Goal: Book appointment/travel/reservation

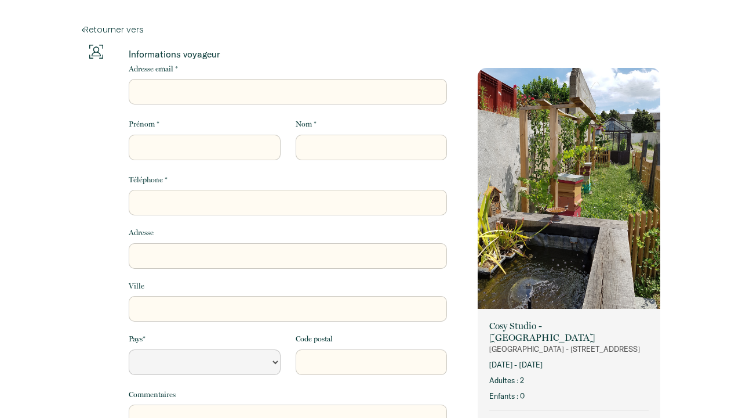
select select "Default select example"
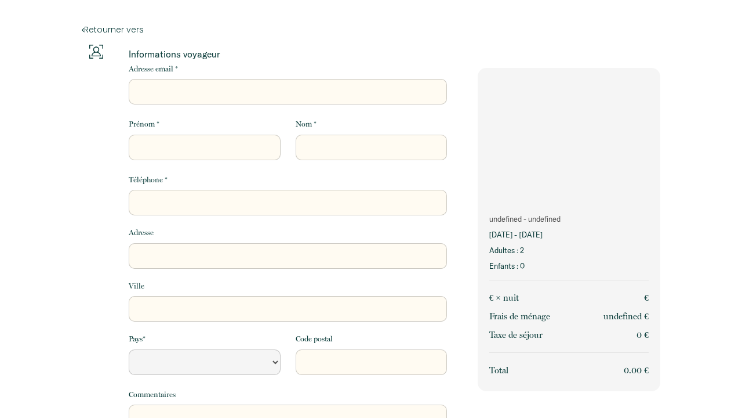
select select "Default select example"
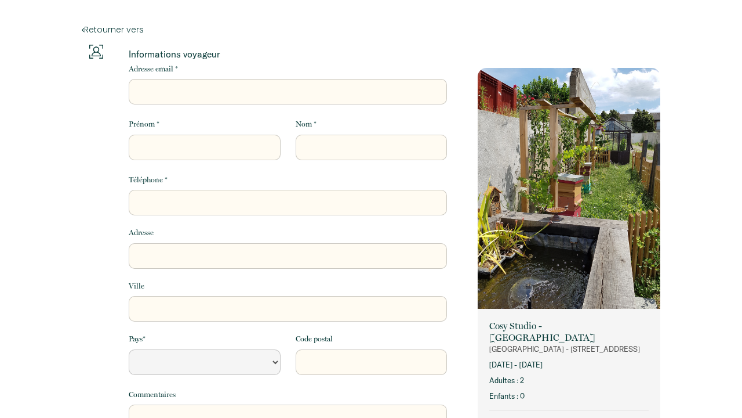
select select "Default select example"
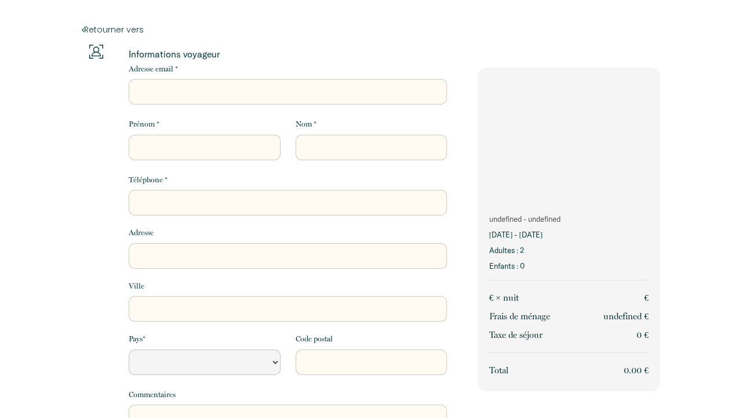
select select "Default select example"
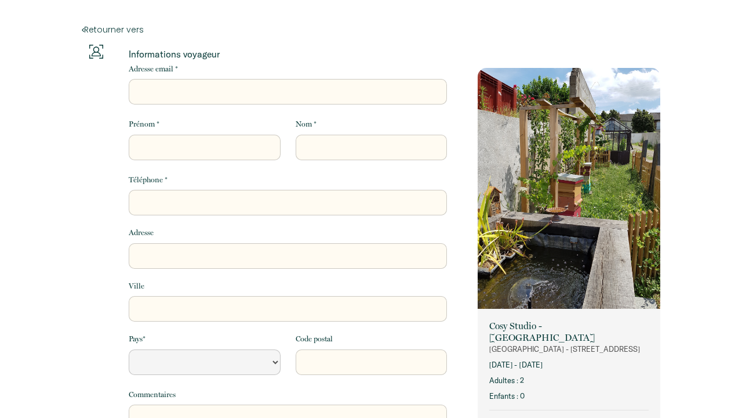
select select "Default select example"
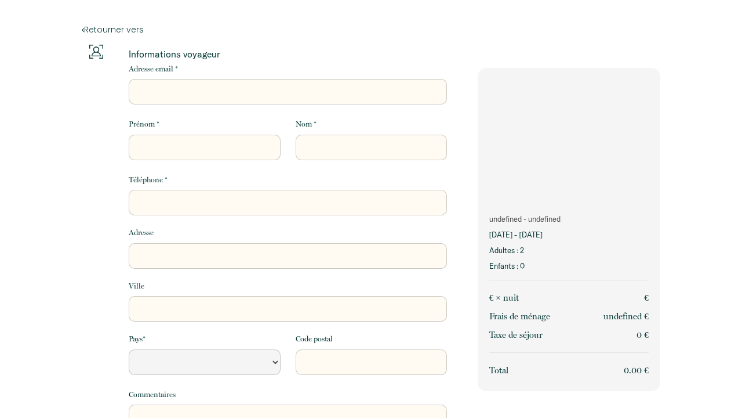
select select "Default select example"
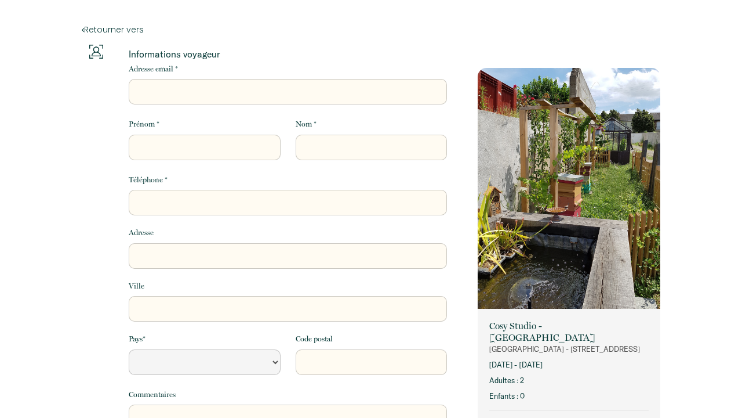
select select "Default select example"
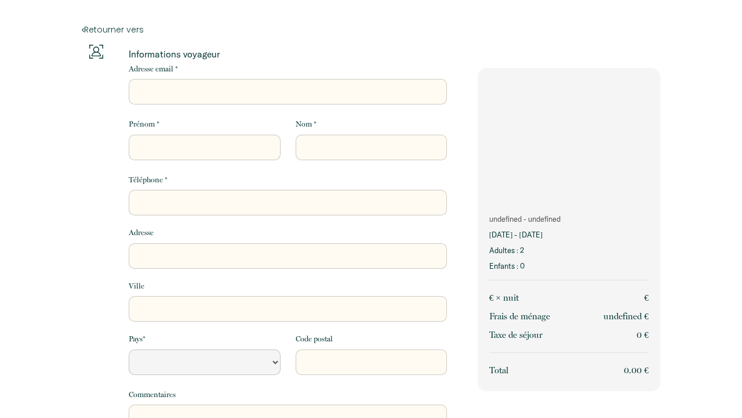
select select "Default select example"
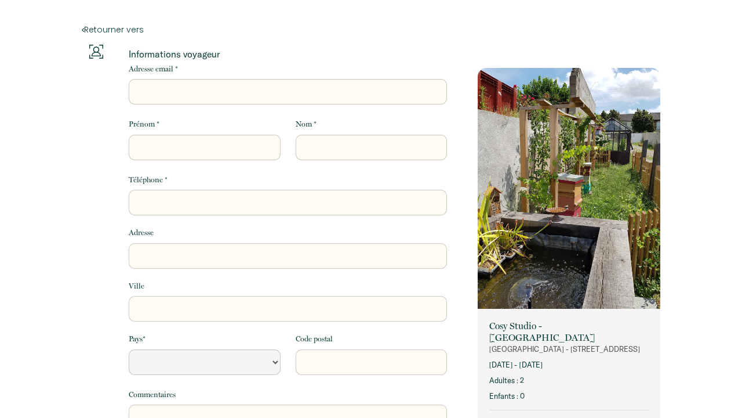
select select "Default select example"
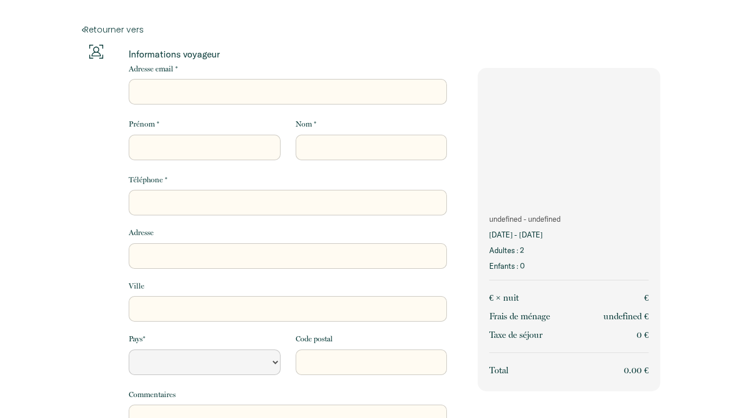
select select "Default select example"
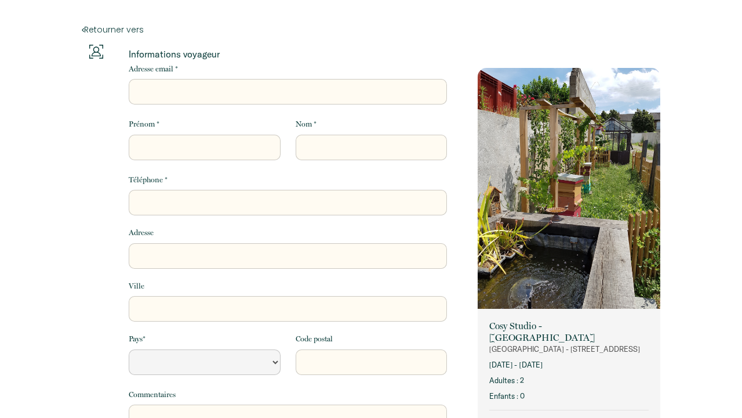
select select "Default select example"
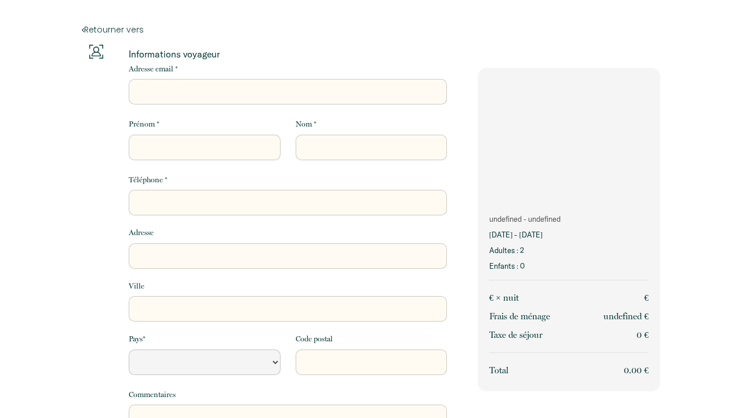
select select "Default select example"
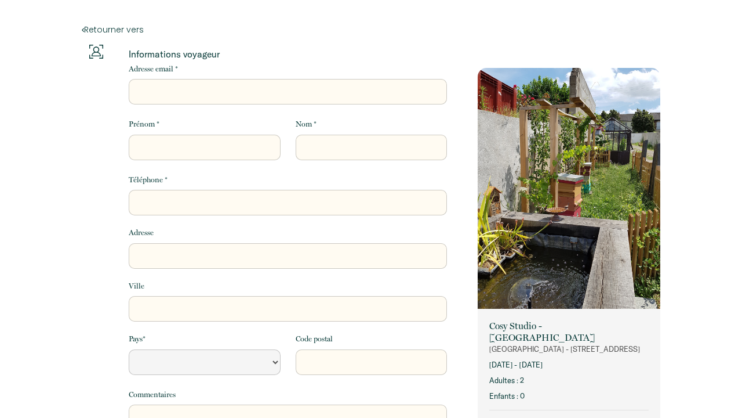
select select "Default select example"
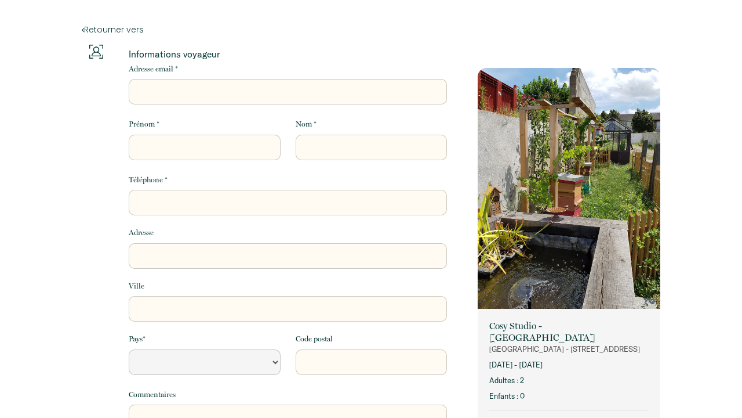
select select "Default select example"
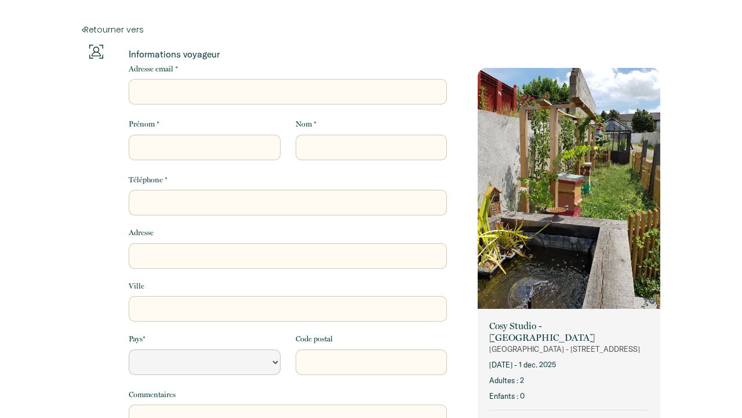
select select "Default select example"
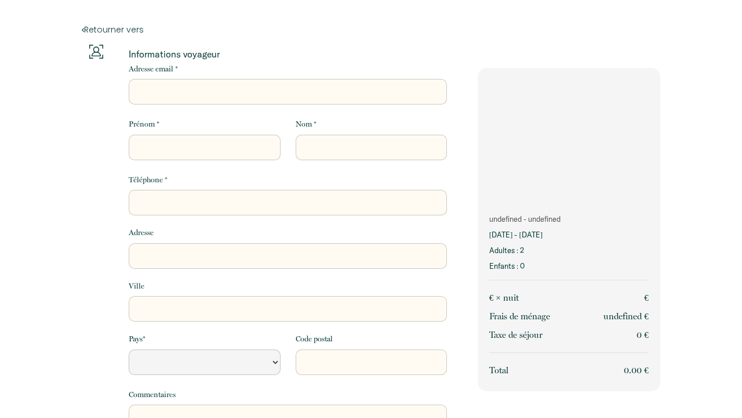
select select "Default select example"
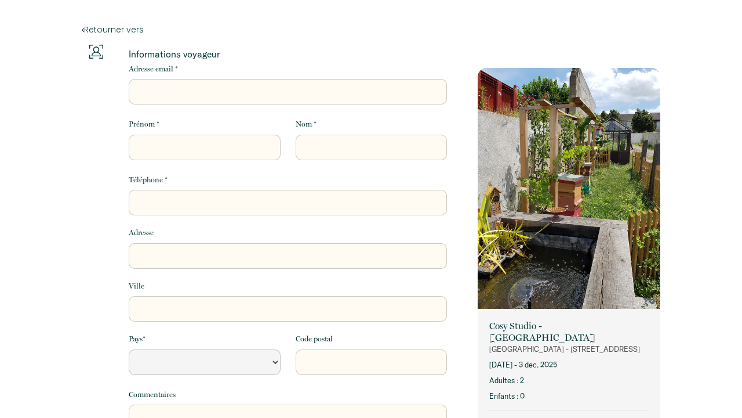
select select "Default select example"
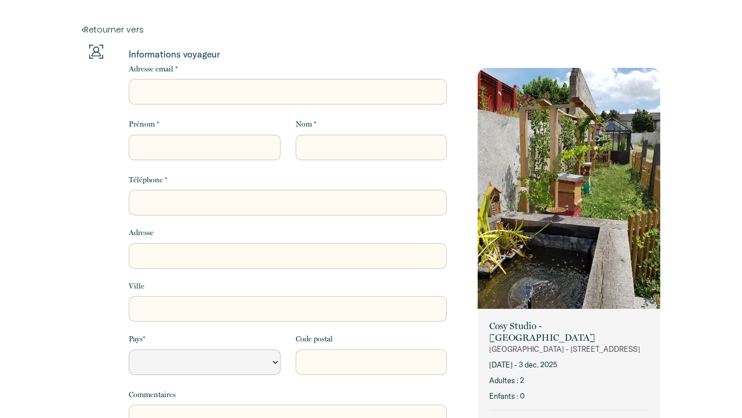
select select "Default select example"
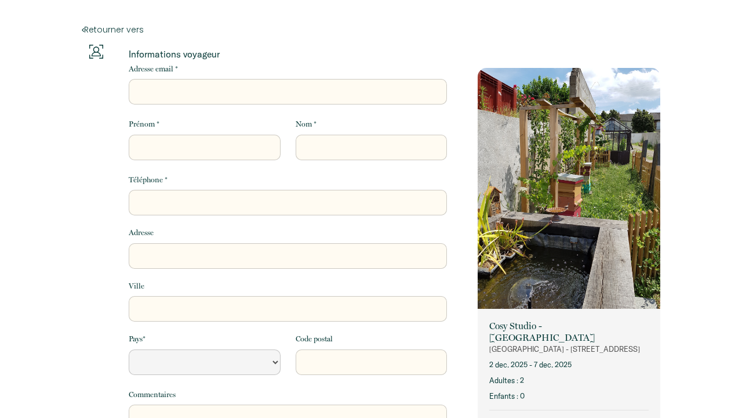
select select "Default select example"
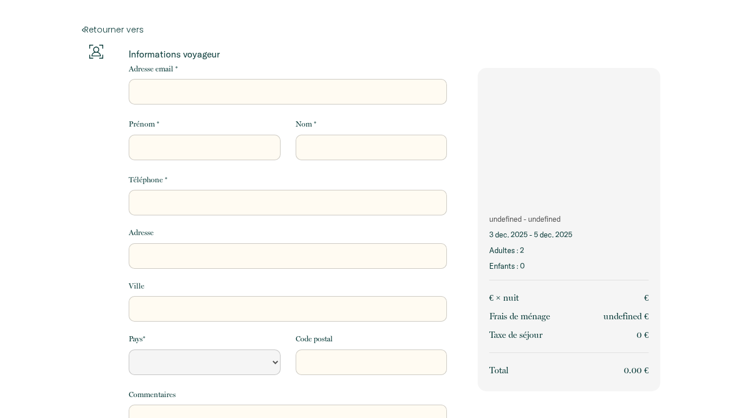
select select "Default select example"
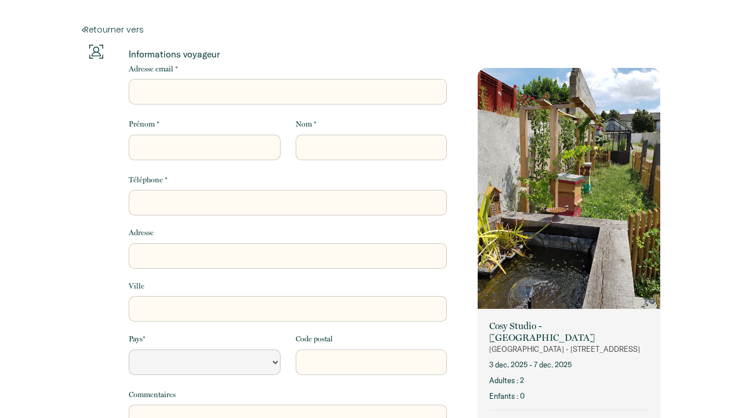
select select "Default select example"
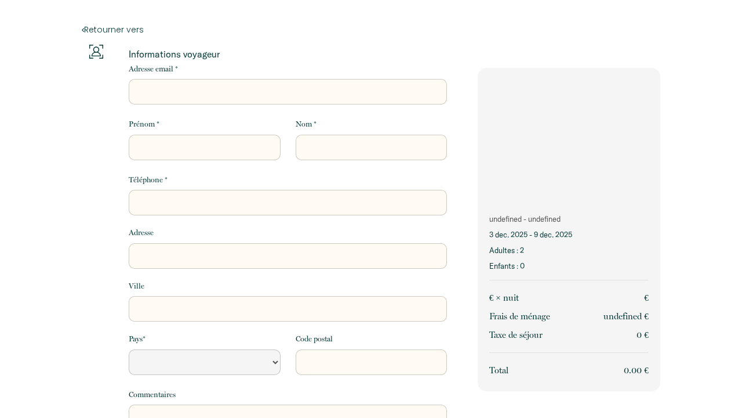
select select "Default select example"
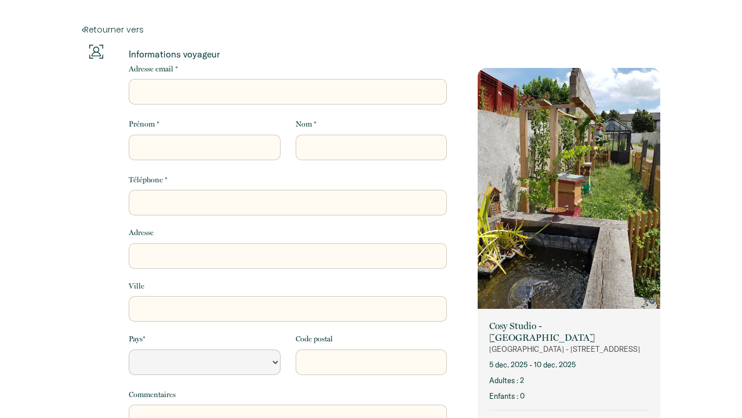
select select "Default select example"
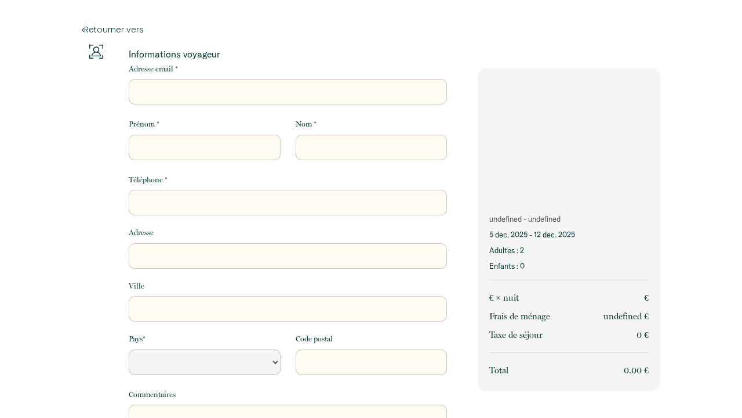
select select "Default select example"
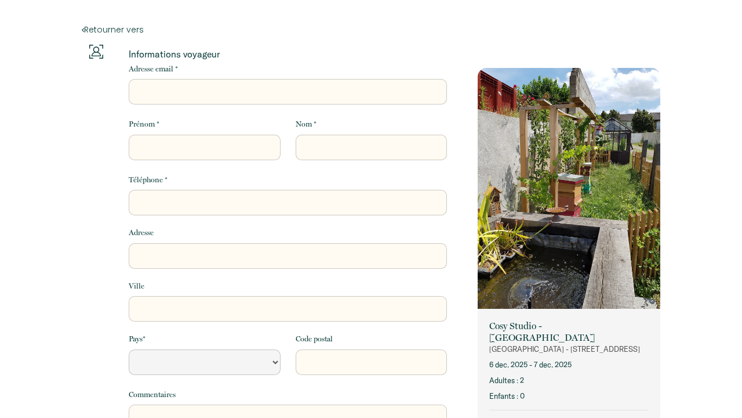
select select "Default select example"
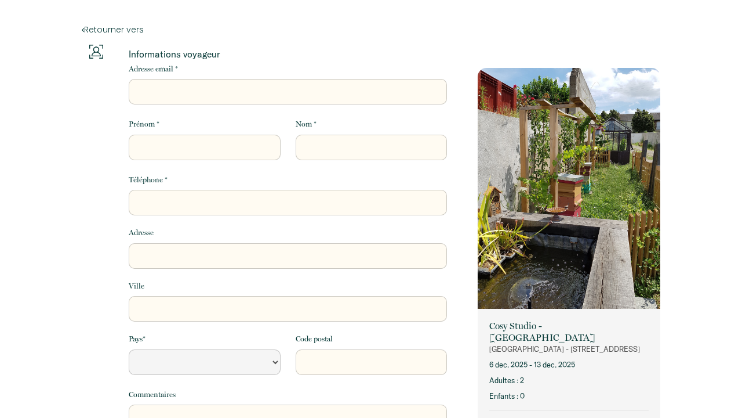
select select "Default select example"
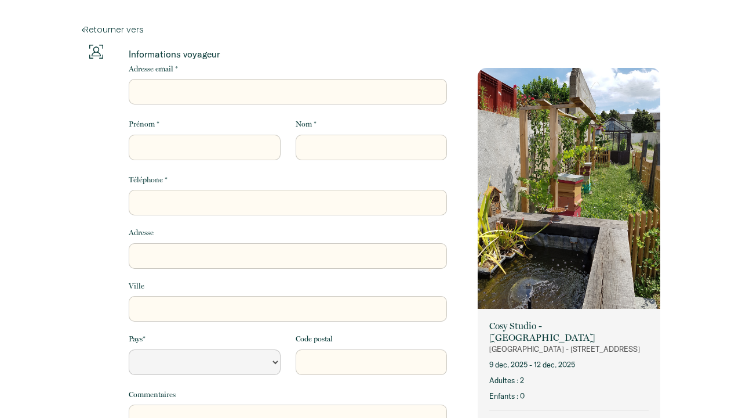
select select "Default select example"
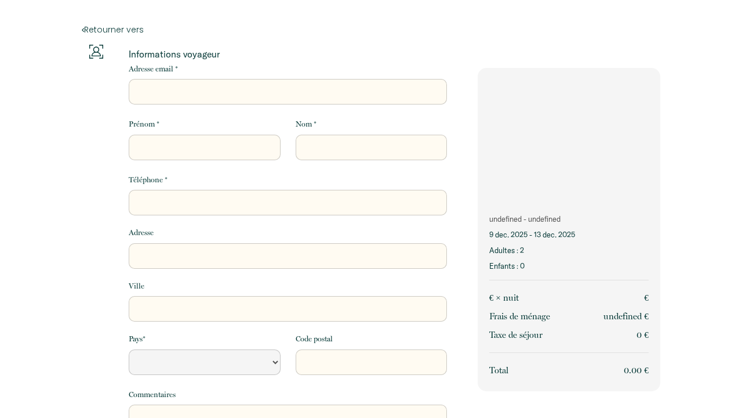
select select "Default select example"
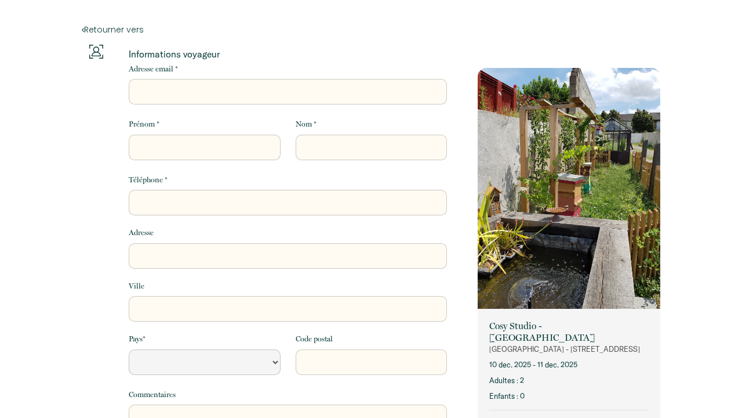
select select "Default select example"
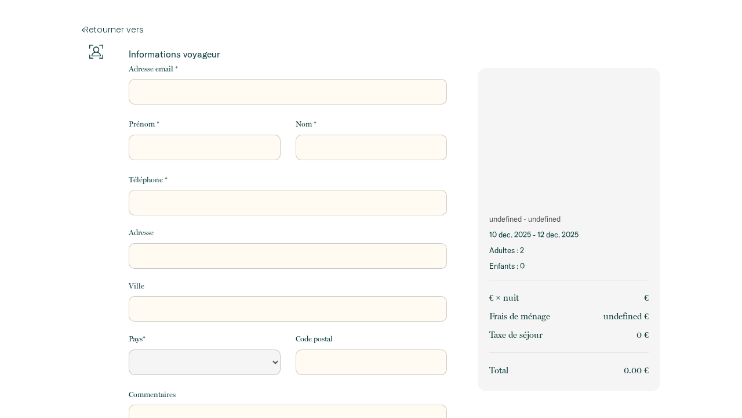
select select "Default select example"
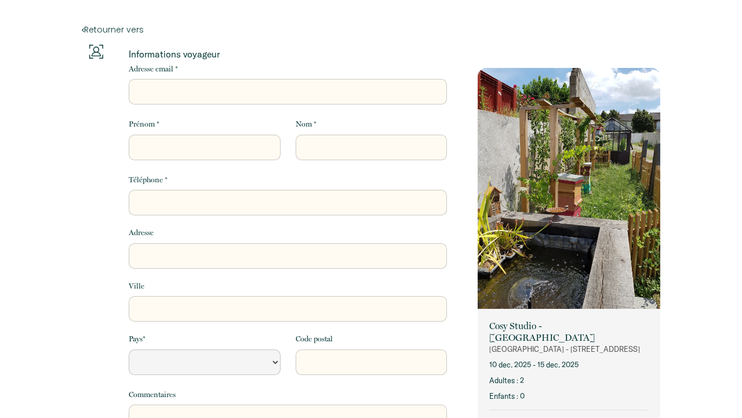
select select "Default select example"
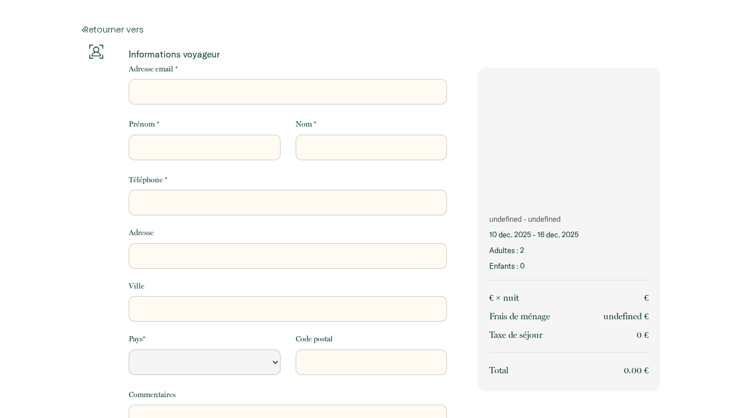
select select "Default select example"
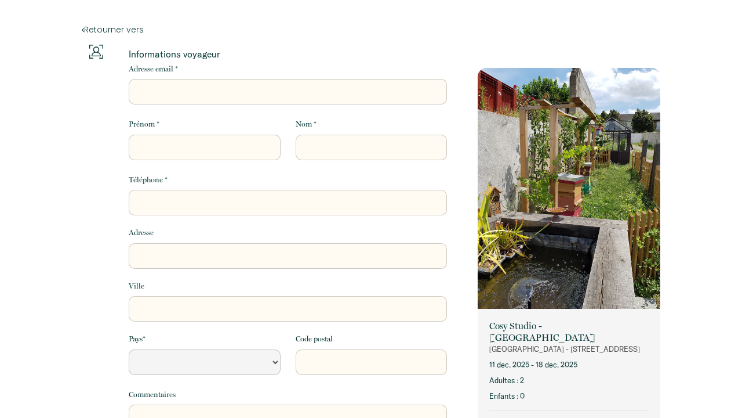
select select "Default select example"
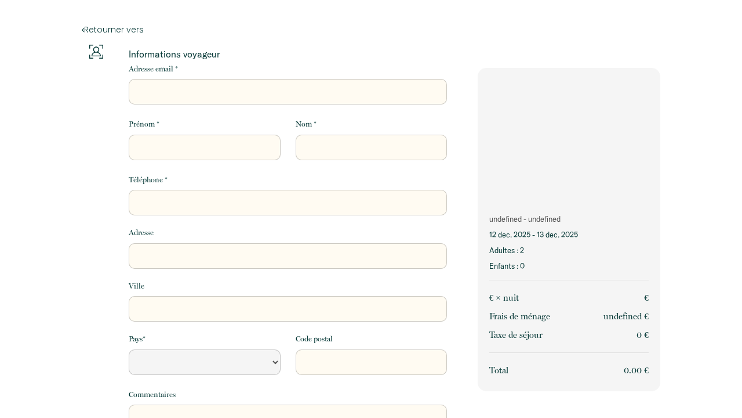
select select "Default select example"
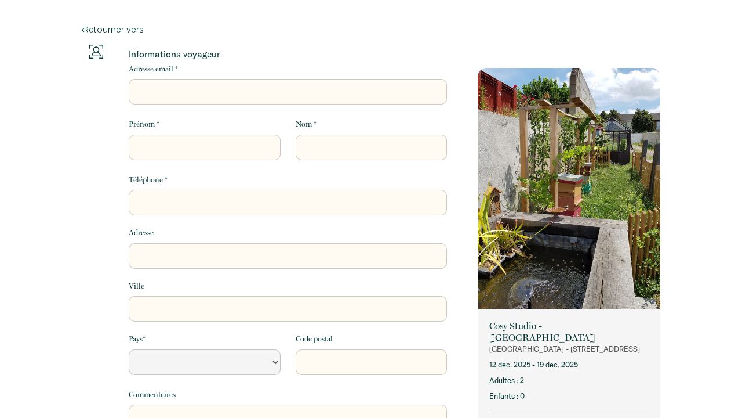
select select "Default select example"
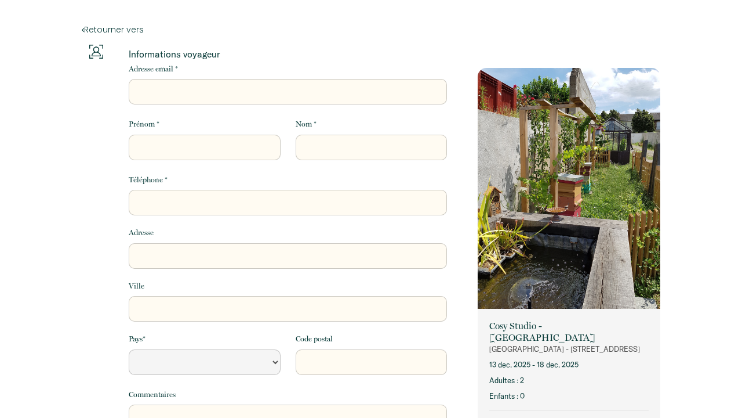
select select "Default select example"
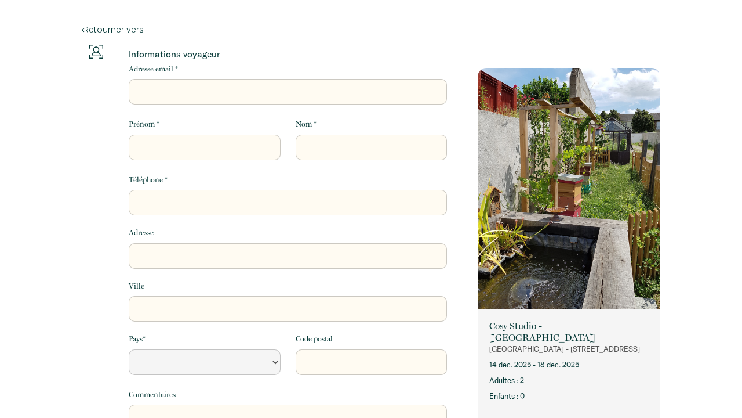
select select "Default select example"
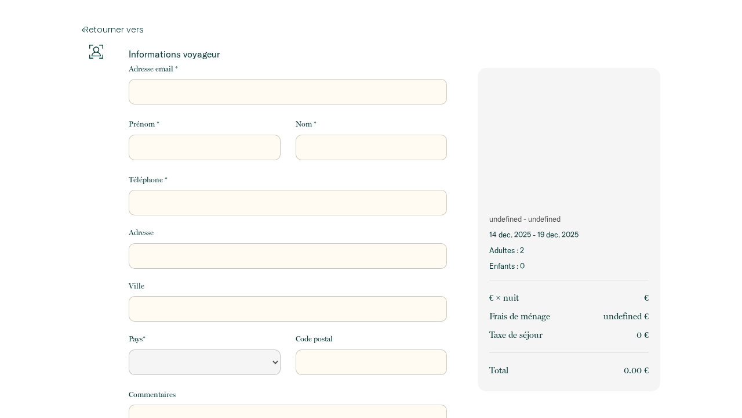
select select "Default select example"
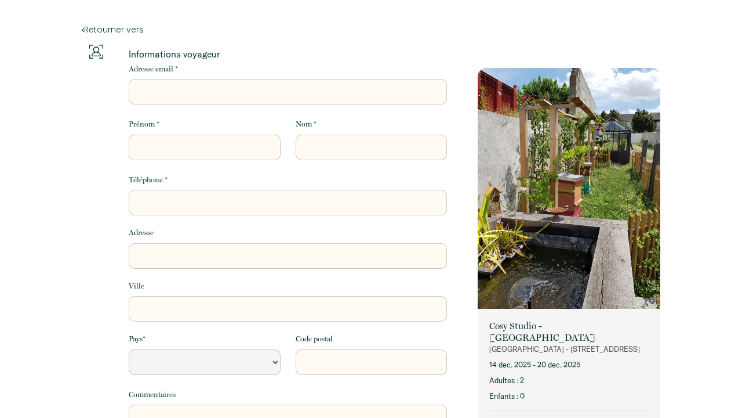
select select "Default select example"
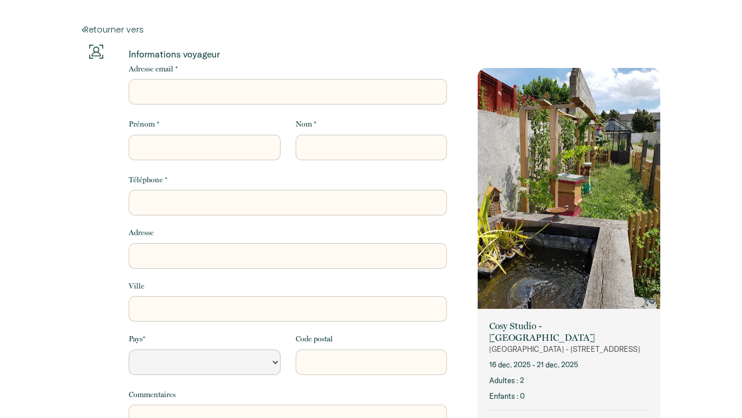
select select "Default select example"
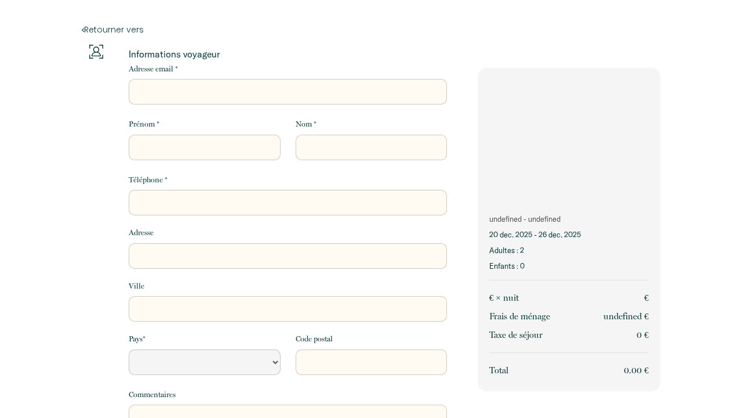
select select "Default select example"
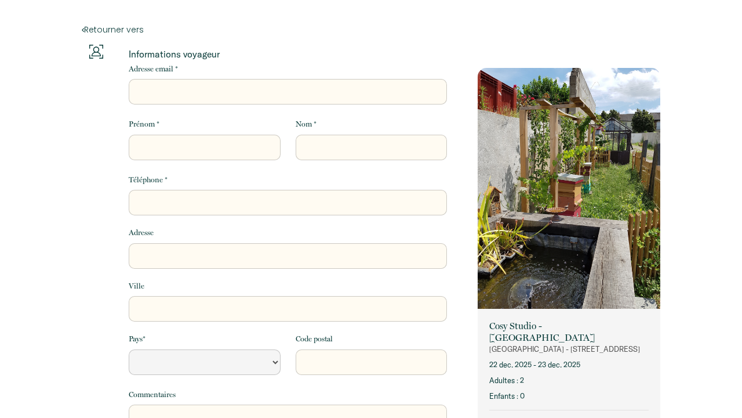
select select "Default select example"
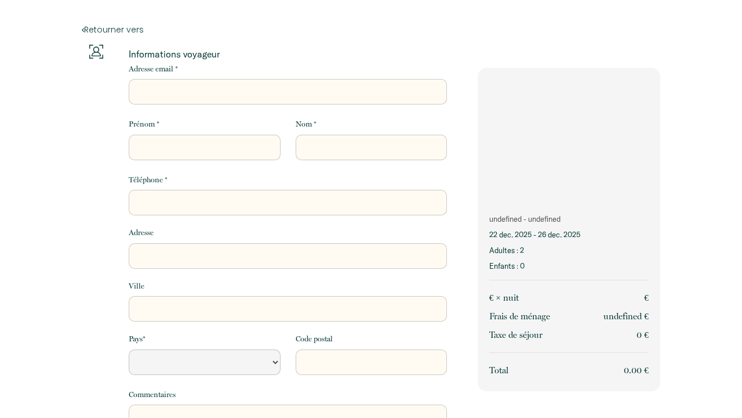
select select "Default select example"
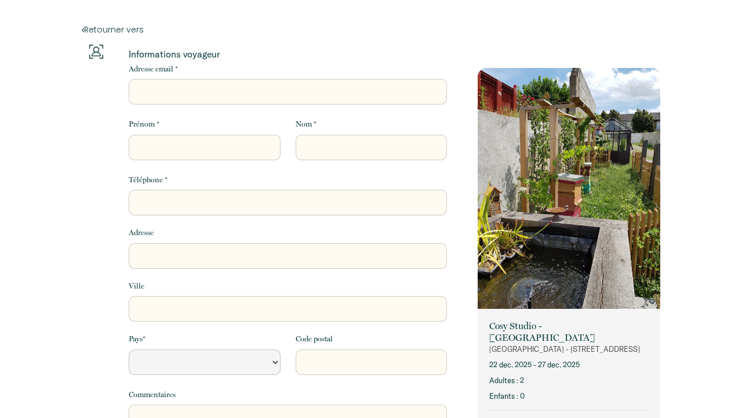
select select "Default select example"
